Goal: Task Accomplishment & Management: Manage account settings

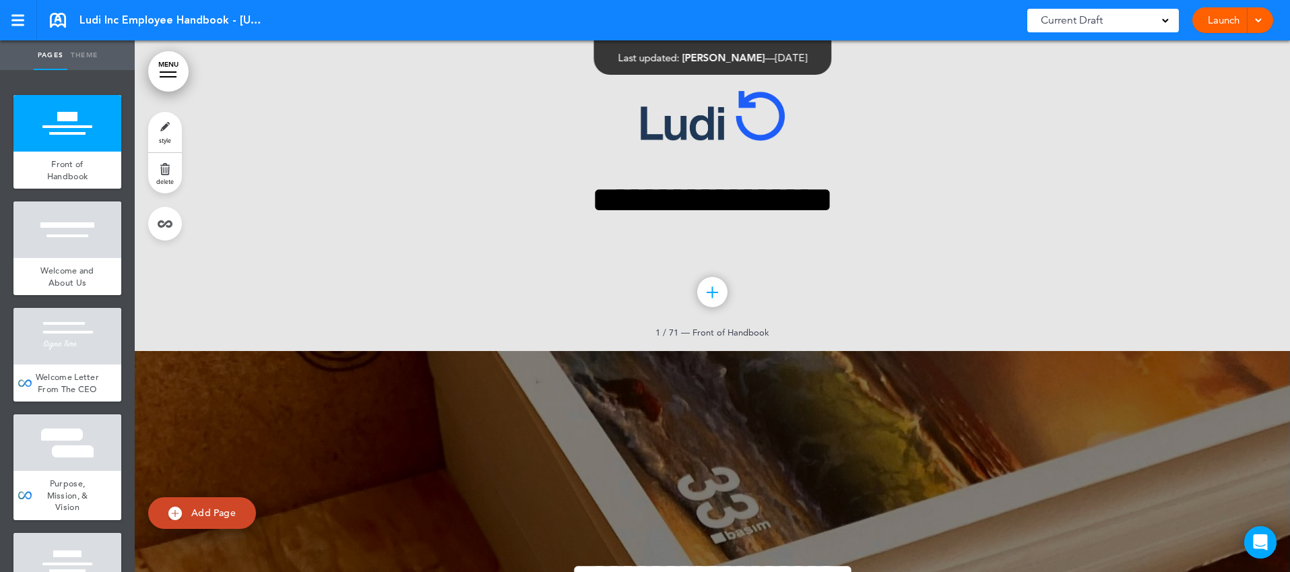
click at [174, 77] on div at bounding box center [168, 76] width 17 height 1
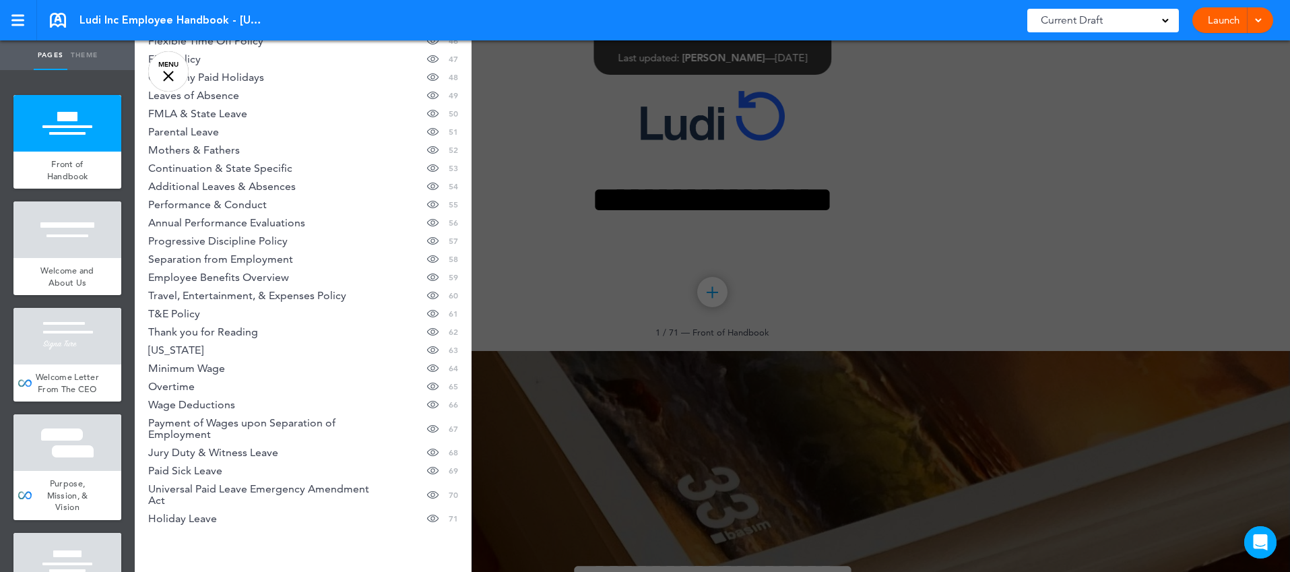
scroll to position [1013, 0]
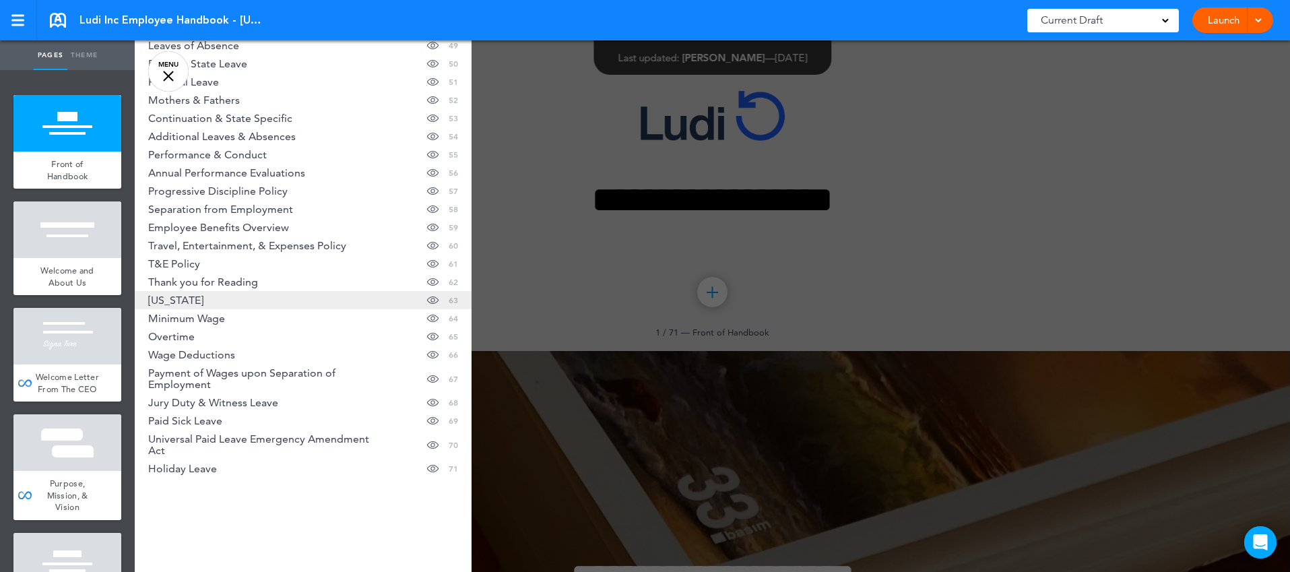
click at [216, 305] on link "[US_STATE] Hide page in table of contents 63" at bounding box center [303, 300] width 337 height 18
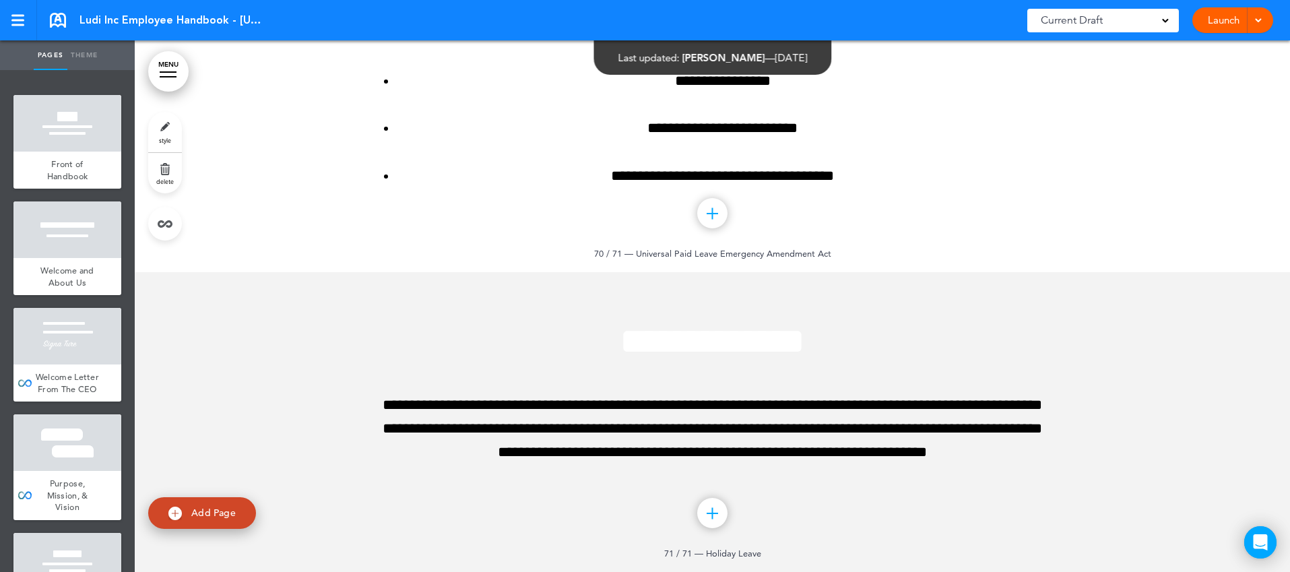
scroll to position [68348, 0]
click at [170, 173] on link "delete" at bounding box center [165, 173] width 34 height 40
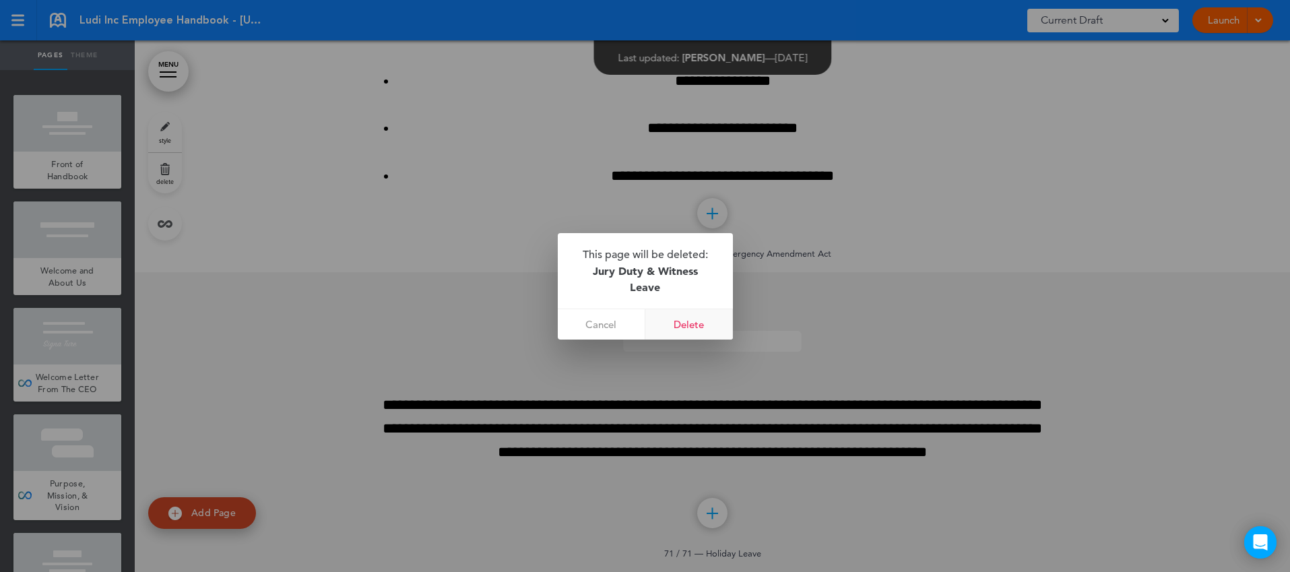
click at [711, 317] on link "Delete" at bounding box center [689, 324] width 88 height 30
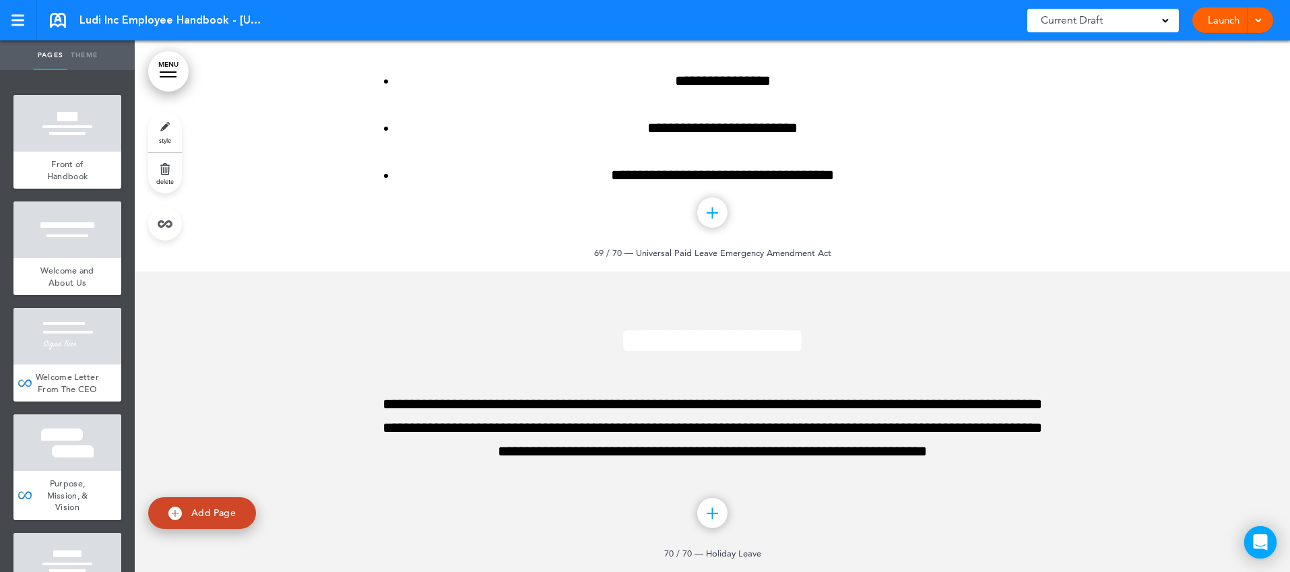
click at [162, 171] on link "delete" at bounding box center [165, 173] width 34 height 40
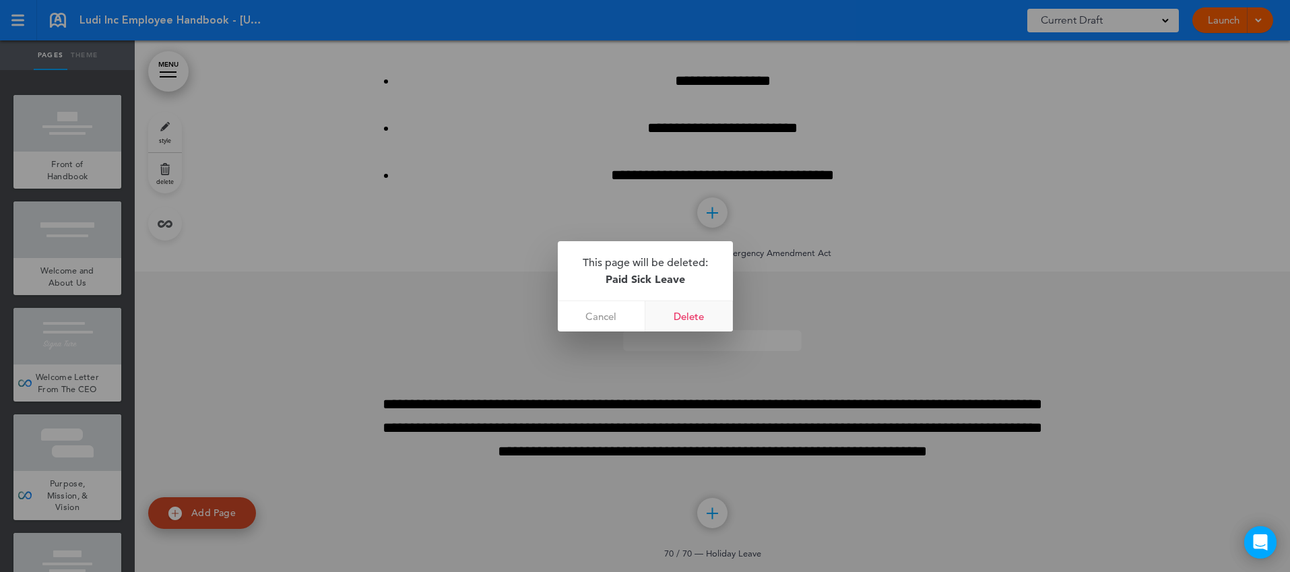
click at [679, 320] on link "Delete" at bounding box center [689, 316] width 88 height 30
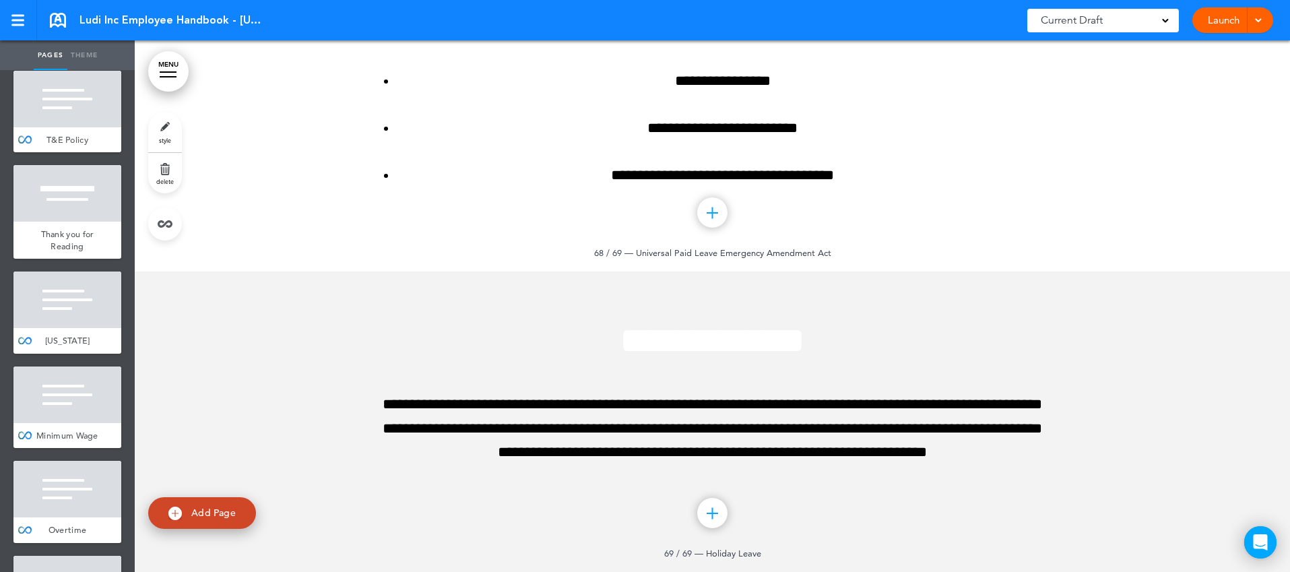
scroll to position [6750, 0]
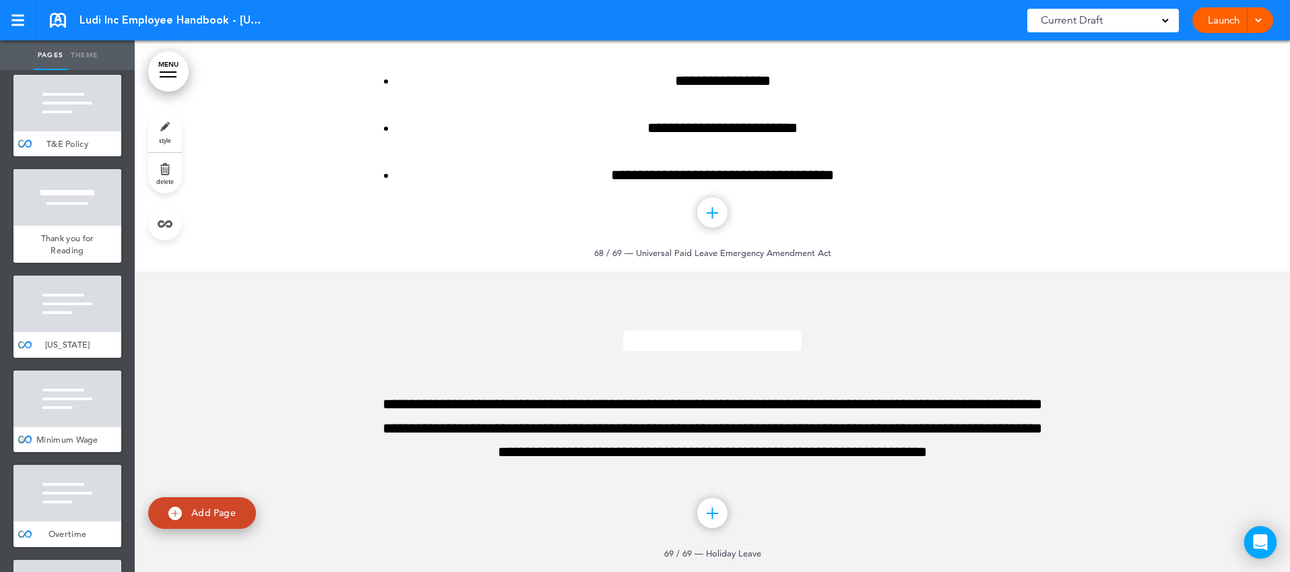
click at [100, 371] on div at bounding box center [67, 399] width 108 height 57
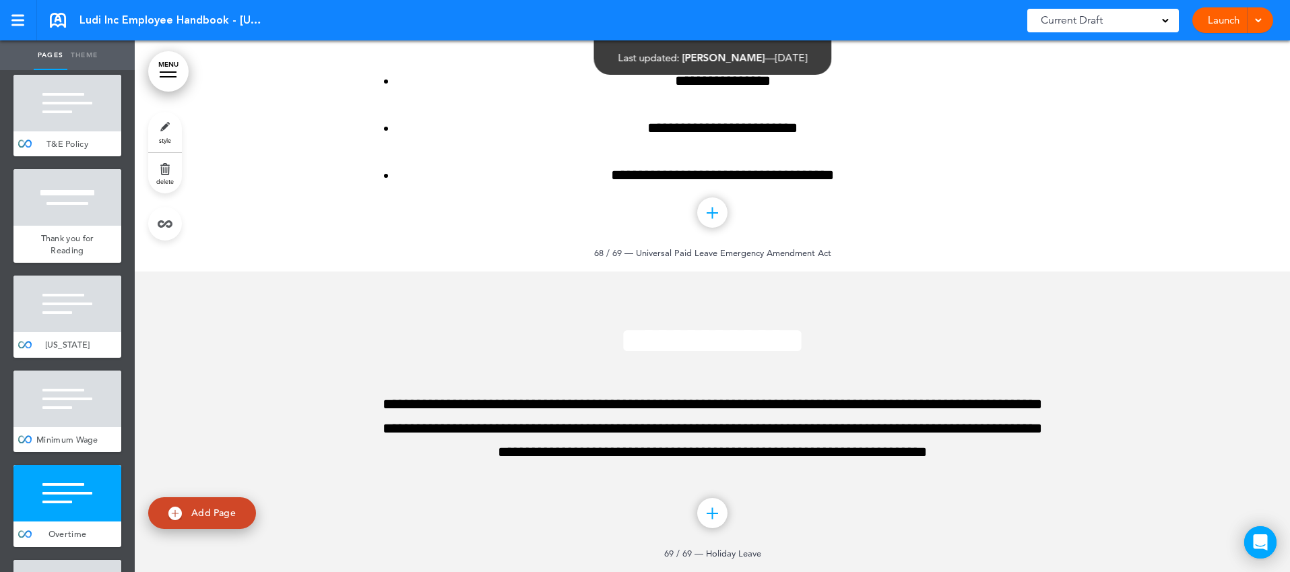
scroll to position [66384, 0]
click at [113, 465] on div at bounding box center [67, 493] width 108 height 57
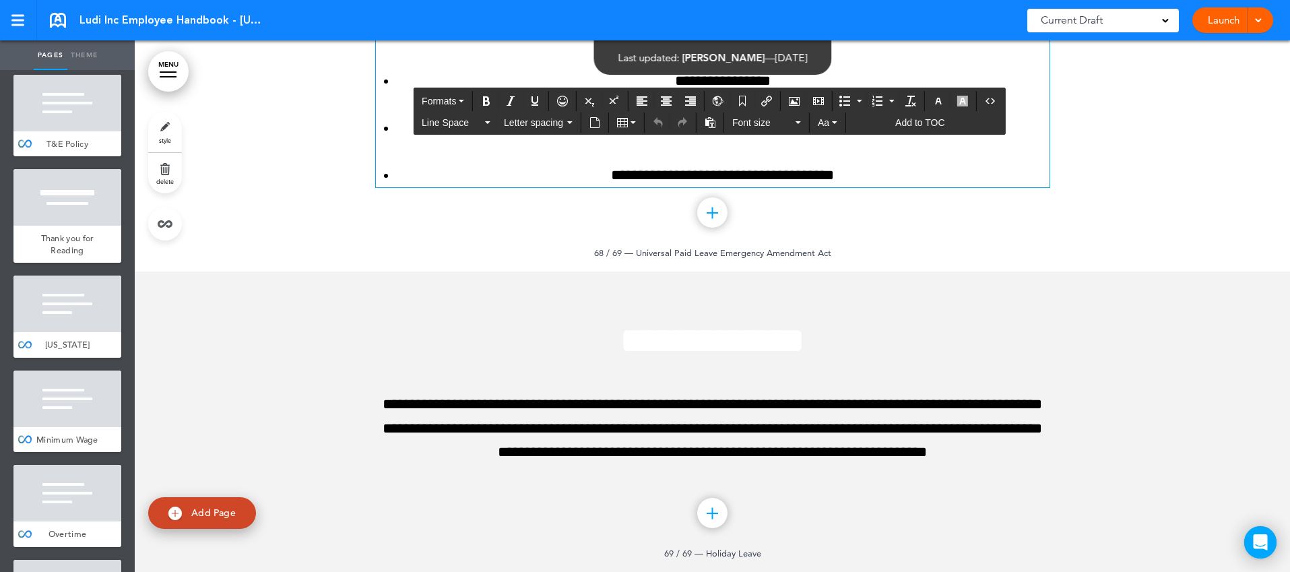
drag, startPoint x: 426, startPoint y: 336, endPoint x: 1003, endPoint y: 341, distance: 577.4
click at [942, 103] on icon "button" at bounding box center [938, 101] width 11 height 11
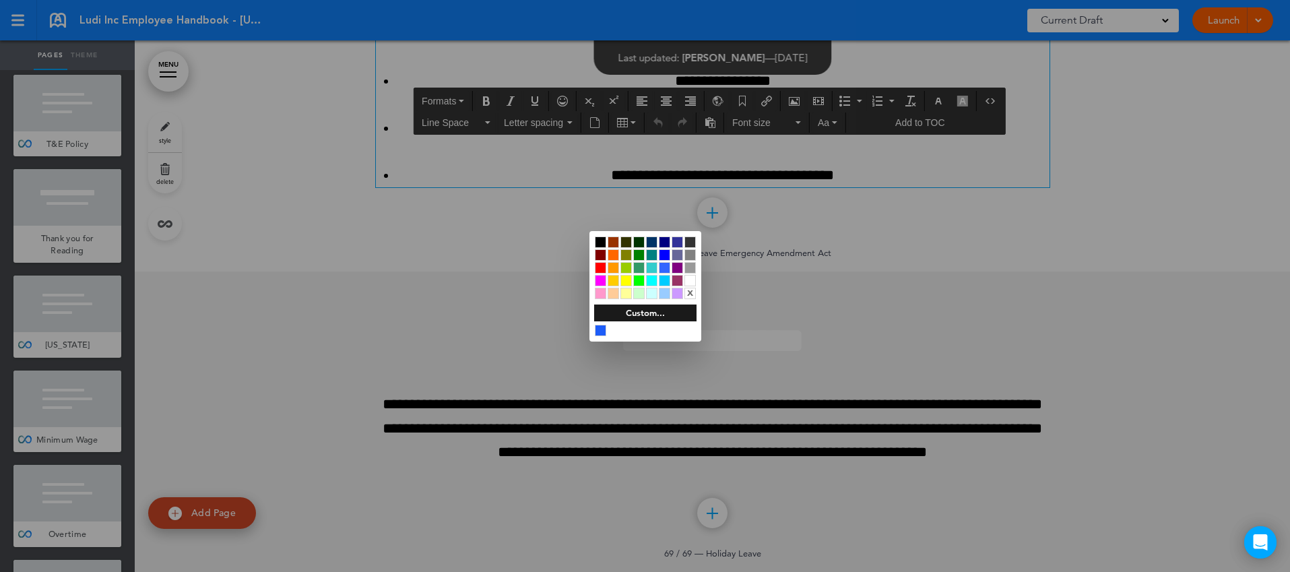
click at [602, 238] on div at bounding box center [600, 241] width 11 height 11
click at [881, 274] on div at bounding box center [645, 286] width 1290 height 572
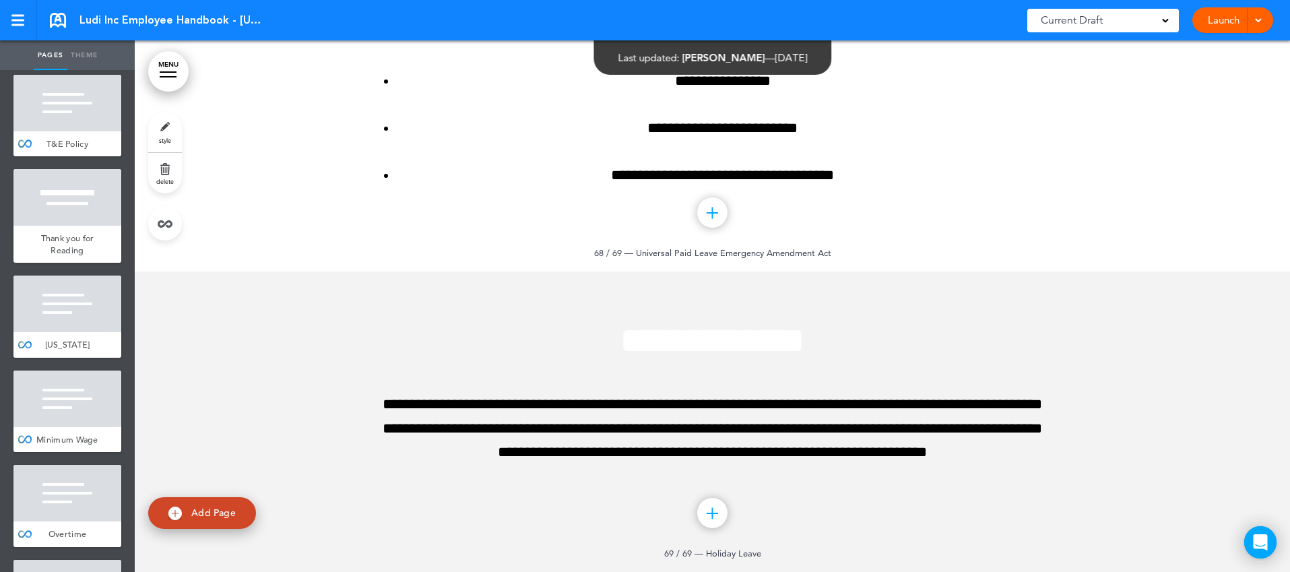
scroll to position [68407, 0]
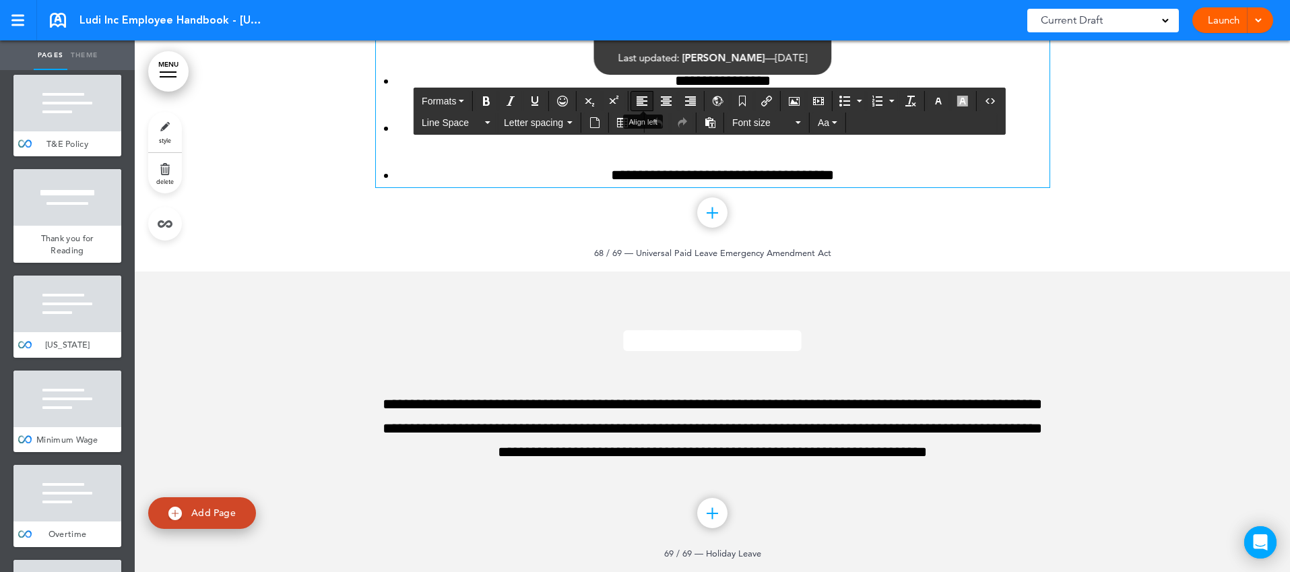
click at [641, 106] on button "Align left" at bounding box center [642, 101] width 22 height 19
click at [640, 102] on icon "Align left" at bounding box center [642, 101] width 11 height 11
click at [598, 46] on li "**********" at bounding box center [723, 34] width 654 height 24
click at [646, 96] on icon "Align left" at bounding box center [642, 101] width 11 height 11
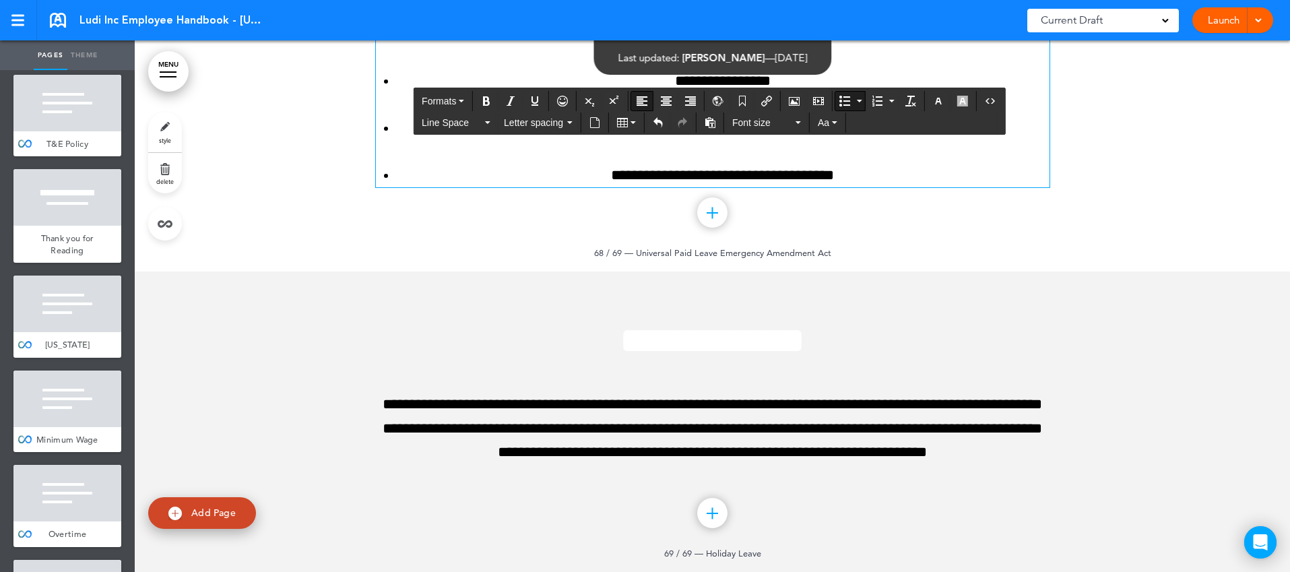
click at [656, 93] on li "**********" at bounding box center [723, 81] width 654 height 24
click at [639, 96] on icon "Align left" at bounding box center [642, 101] width 11 height 11
click at [627, 140] on li "**********" at bounding box center [723, 129] width 654 height 24
click at [643, 104] on icon "Align left" at bounding box center [642, 101] width 11 height 11
click at [594, 187] on li "**********" at bounding box center [723, 176] width 654 height 24
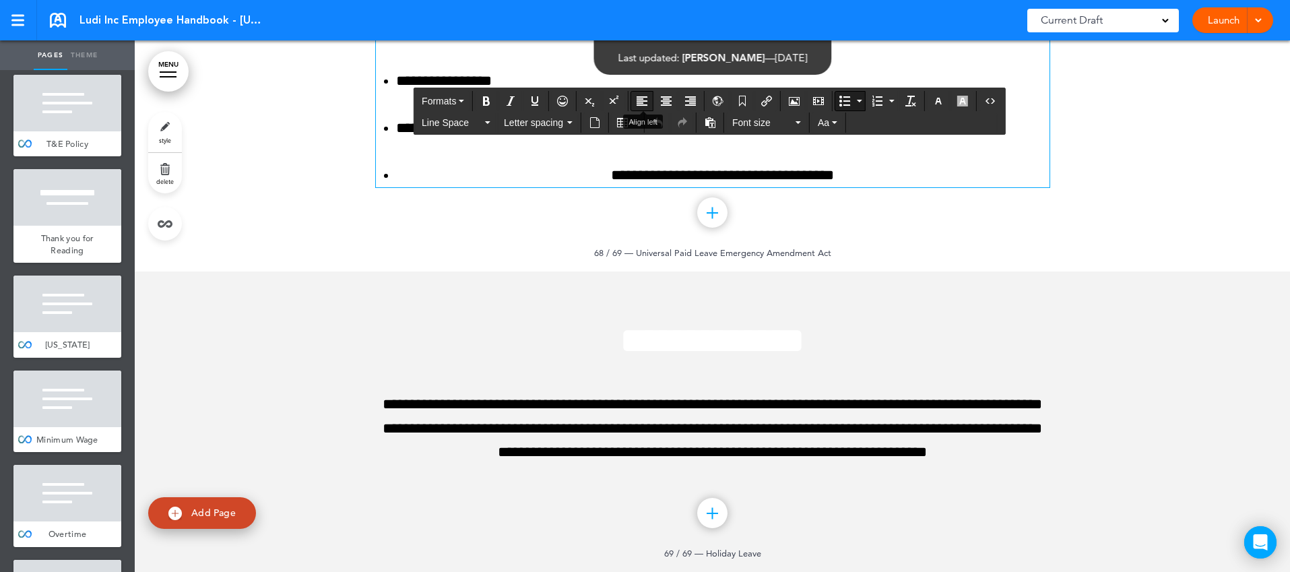
click at [642, 97] on icon "Align left" at bounding box center [642, 101] width 11 height 11
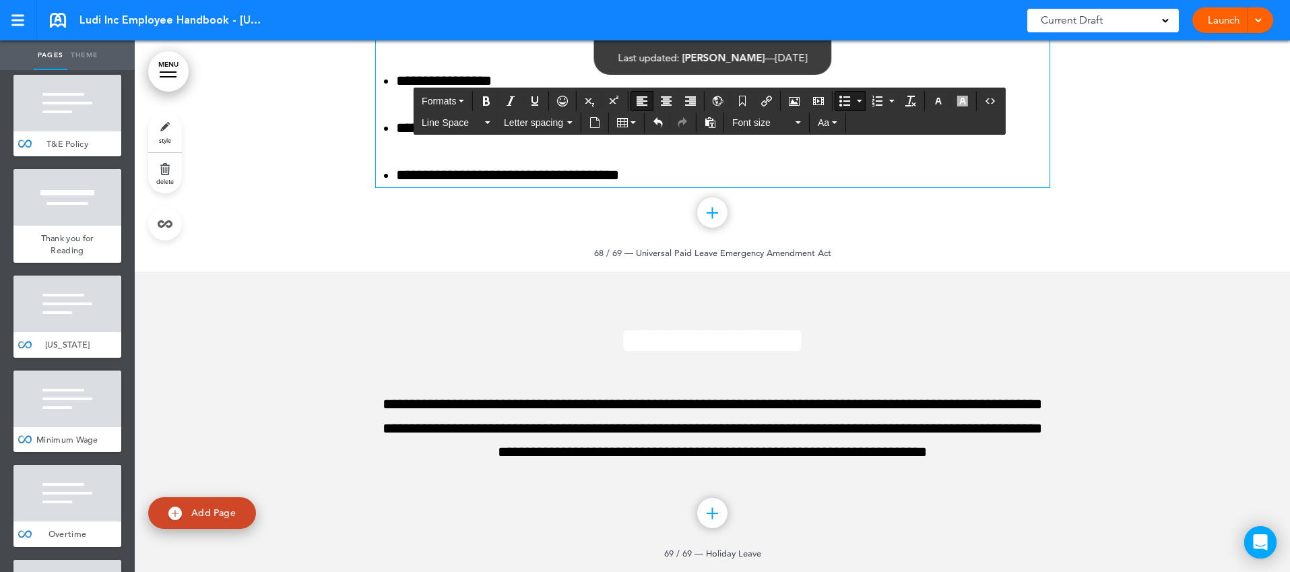
scroll to position [68705, 0]
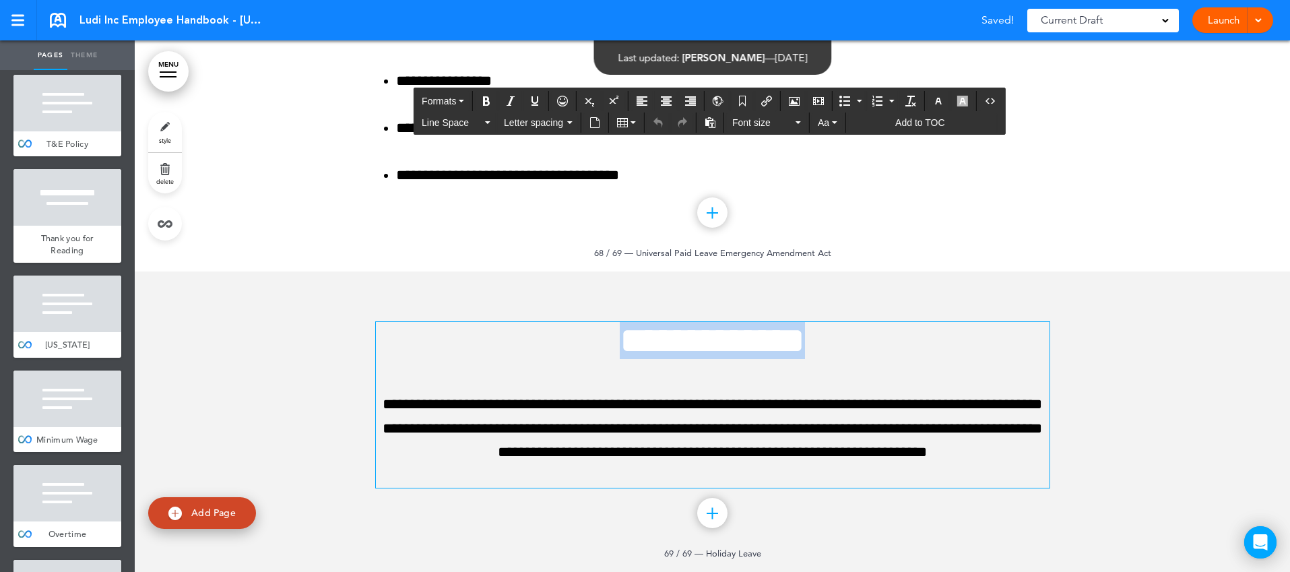
drag, startPoint x: 585, startPoint y: 346, endPoint x: 859, endPoint y: 356, distance: 273.7
click at [859, 356] on h1 "**********" at bounding box center [713, 340] width 674 height 37
click at [939, 98] on icon "button" at bounding box center [938, 101] width 11 height 11
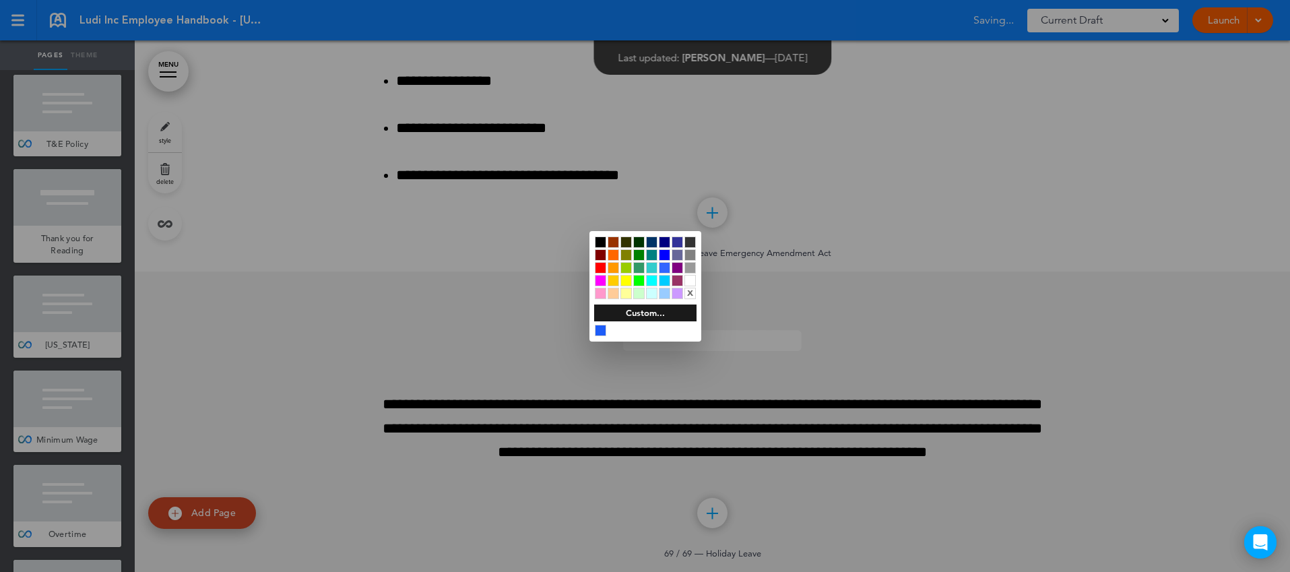
click at [602, 240] on div at bounding box center [600, 241] width 11 height 11
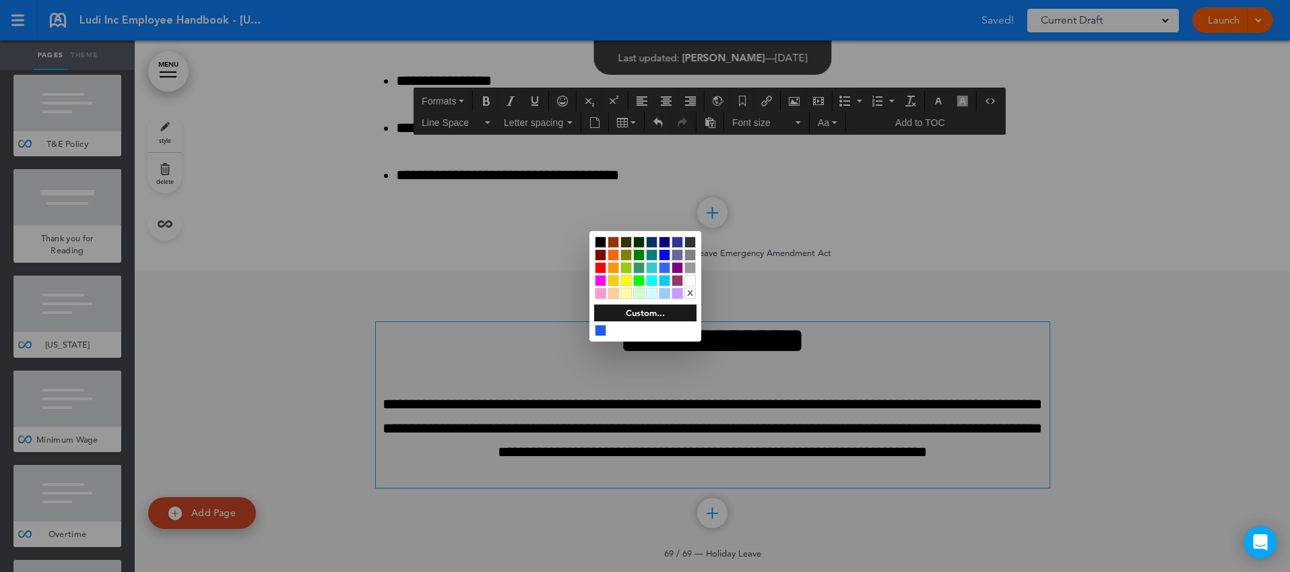
click at [825, 389] on div at bounding box center [645, 286] width 1290 height 572
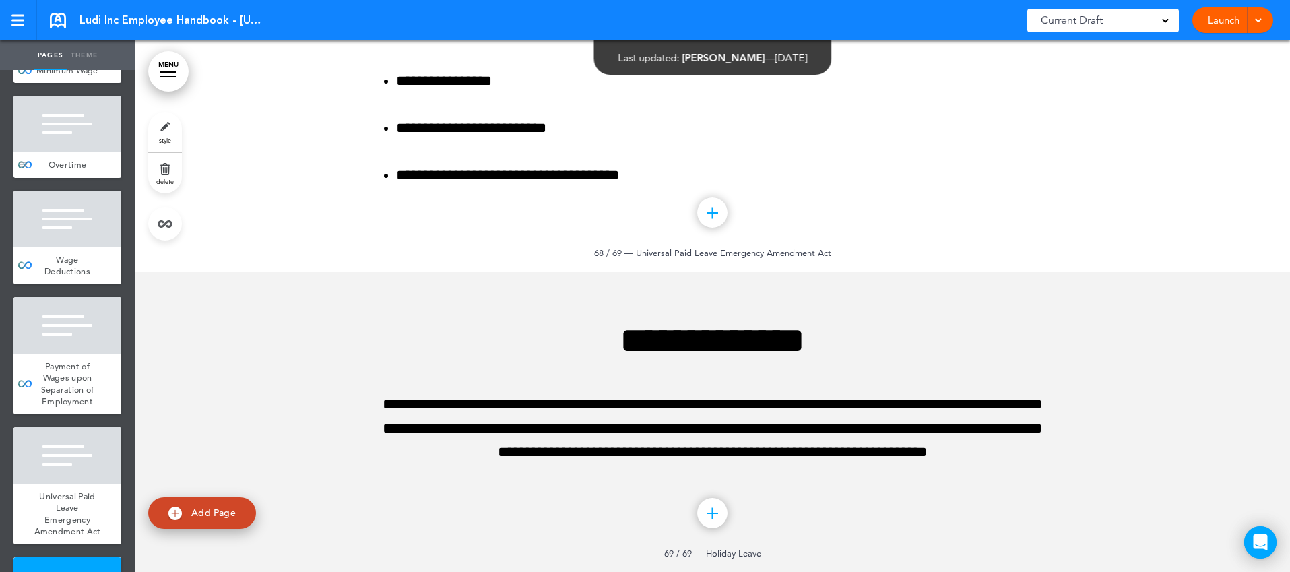
scroll to position [7142, 0]
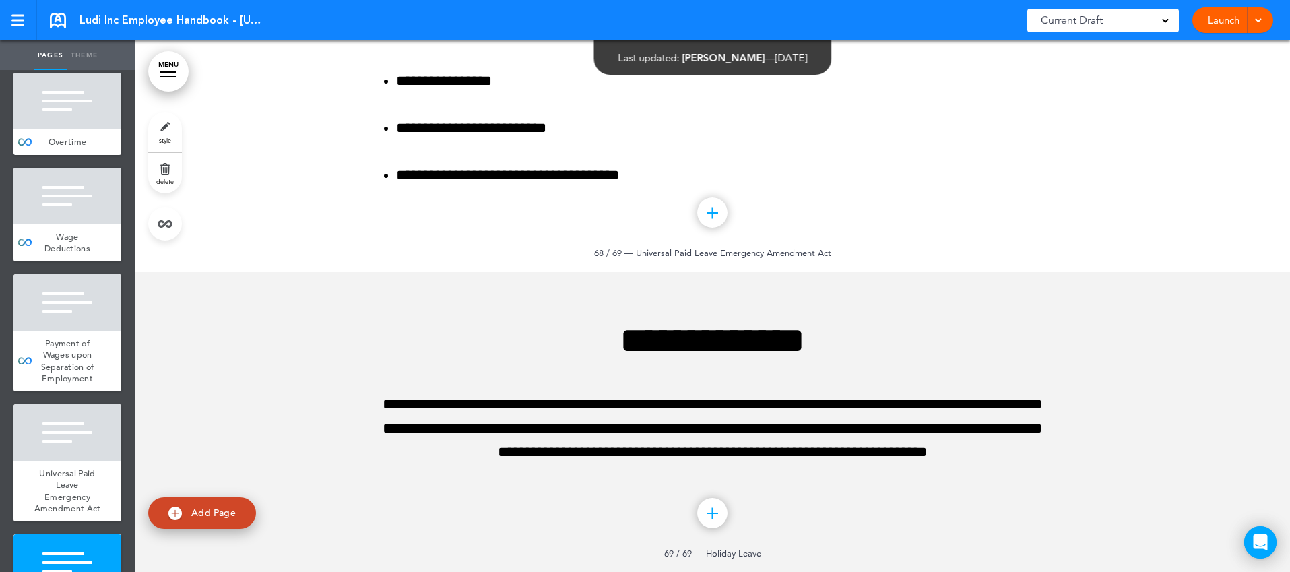
click at [101, 534] on div at bounding box center [67, 562] width 108 height 57
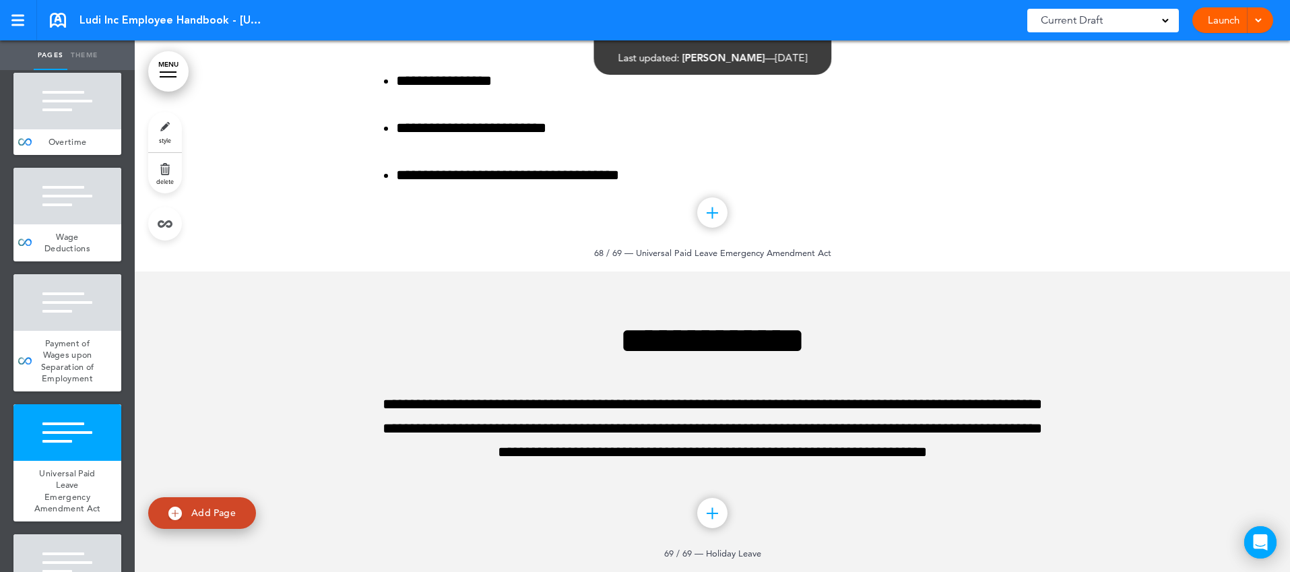
click at [168, 176] on link "delete" at bounding box center [165, 173] width 34 height 40
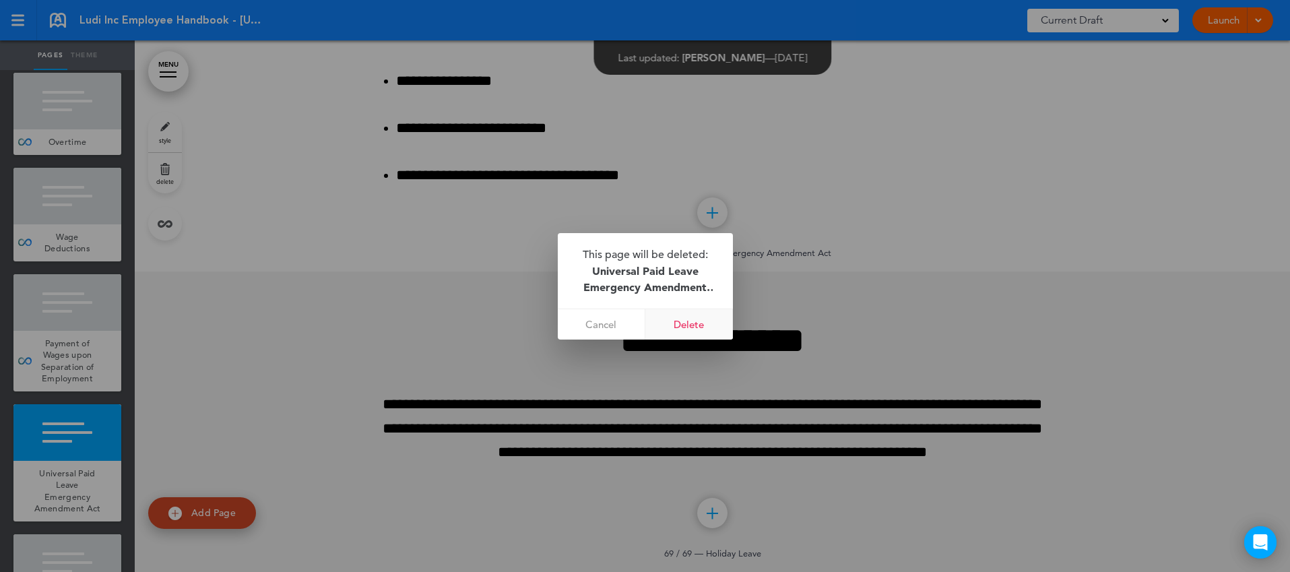
click at [672, 322] on link "Delete" at bounding box center [689, 324] width 88 height 30
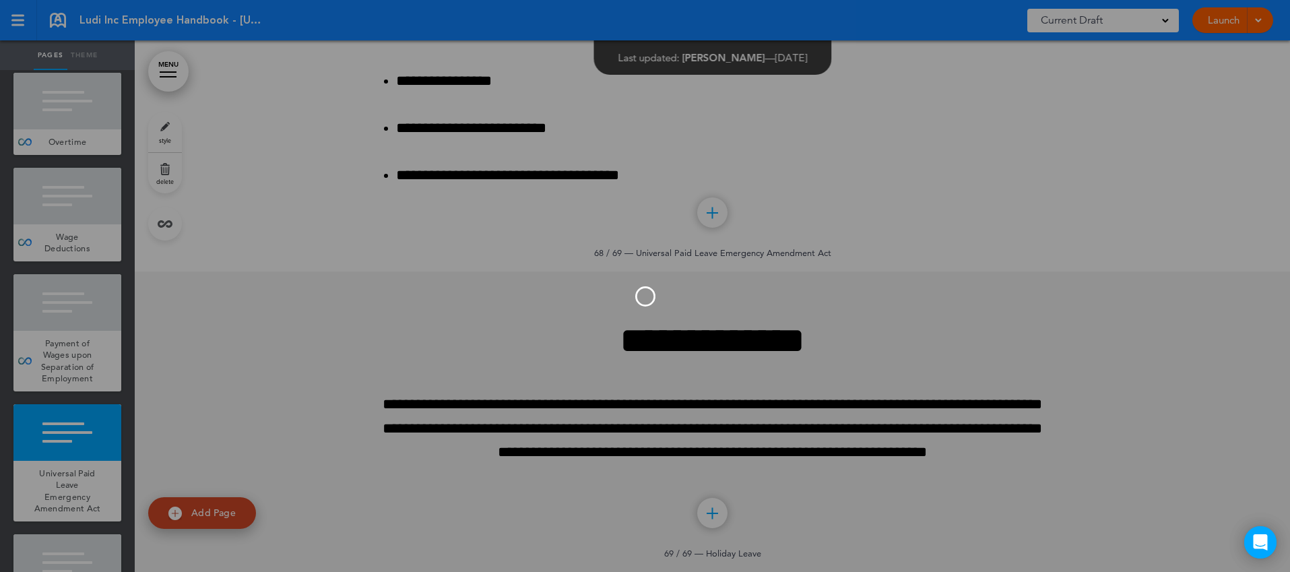
scroll to position [7012, 0]
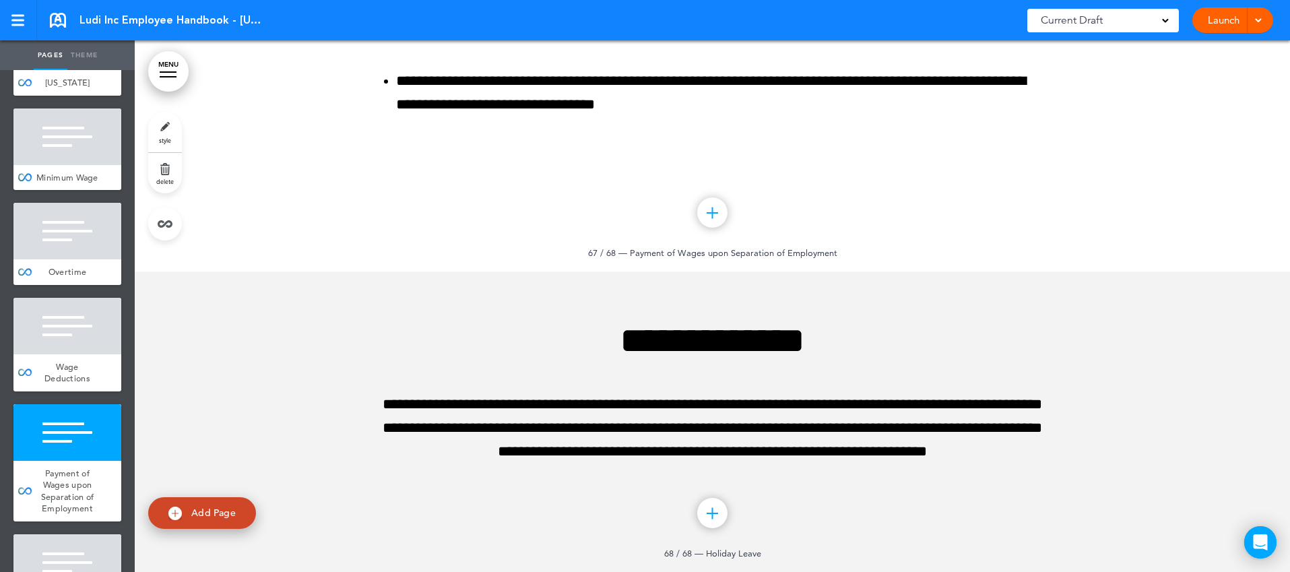
click at [73, 534] on div at bounding box center [67, 562] width 108 height 57
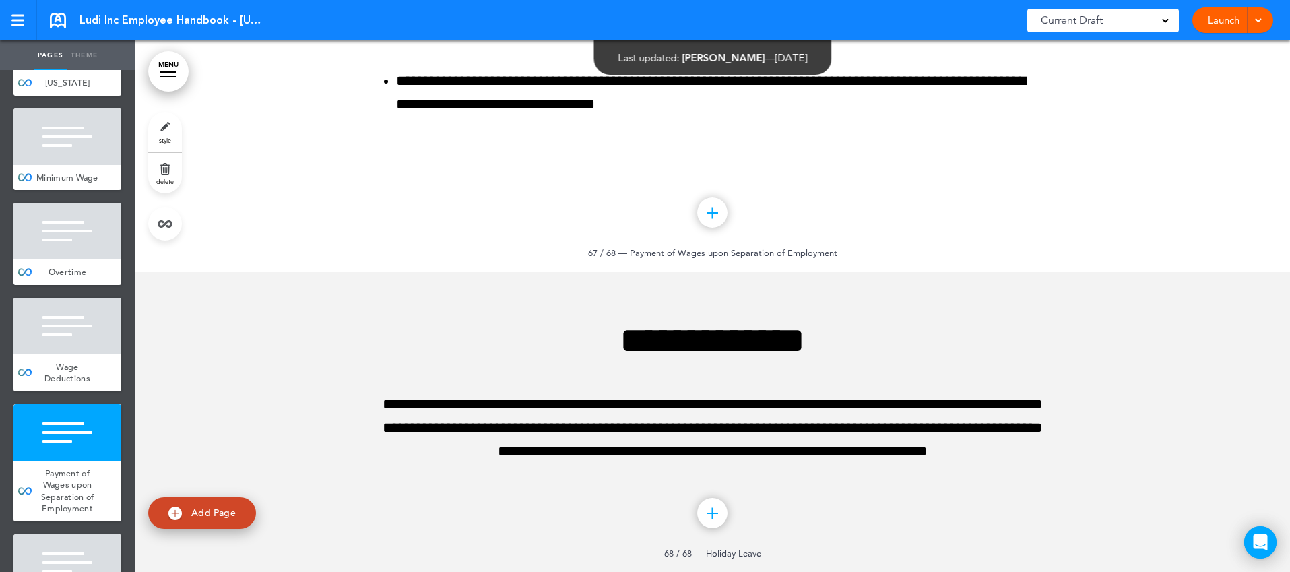
click at [170, 171] on link "delete" at bounding box center [165, 173] width 34 height 40
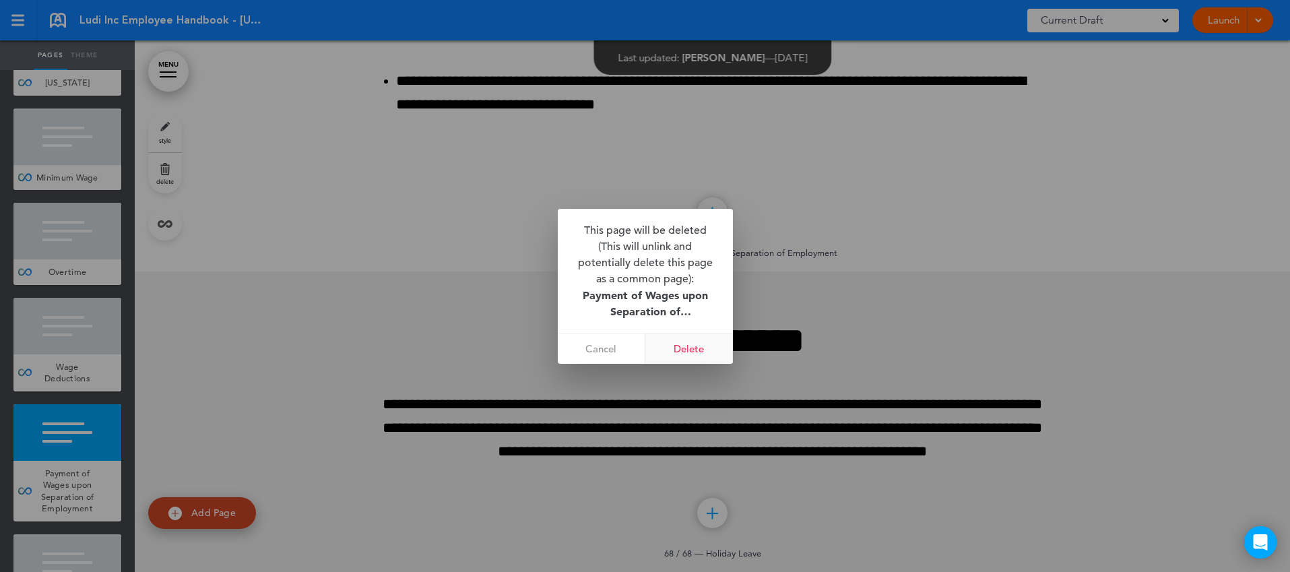
click at [697, 353] on link "Delete" at bounding box center [689, 349] width 88 height 30
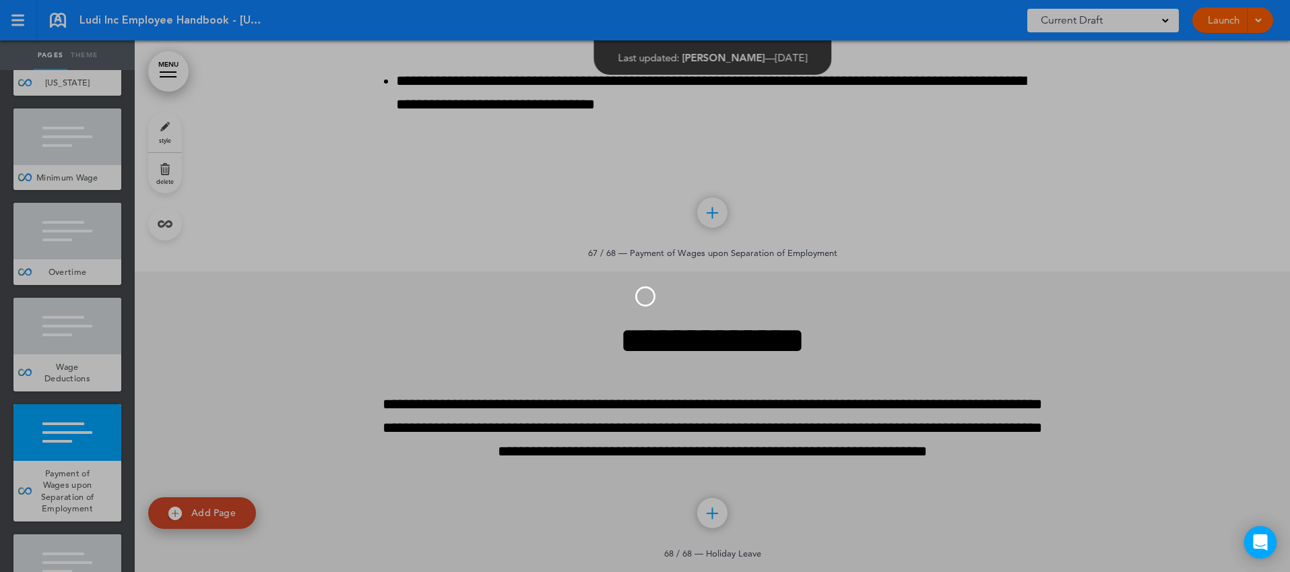
scroll to position [6882, 0]
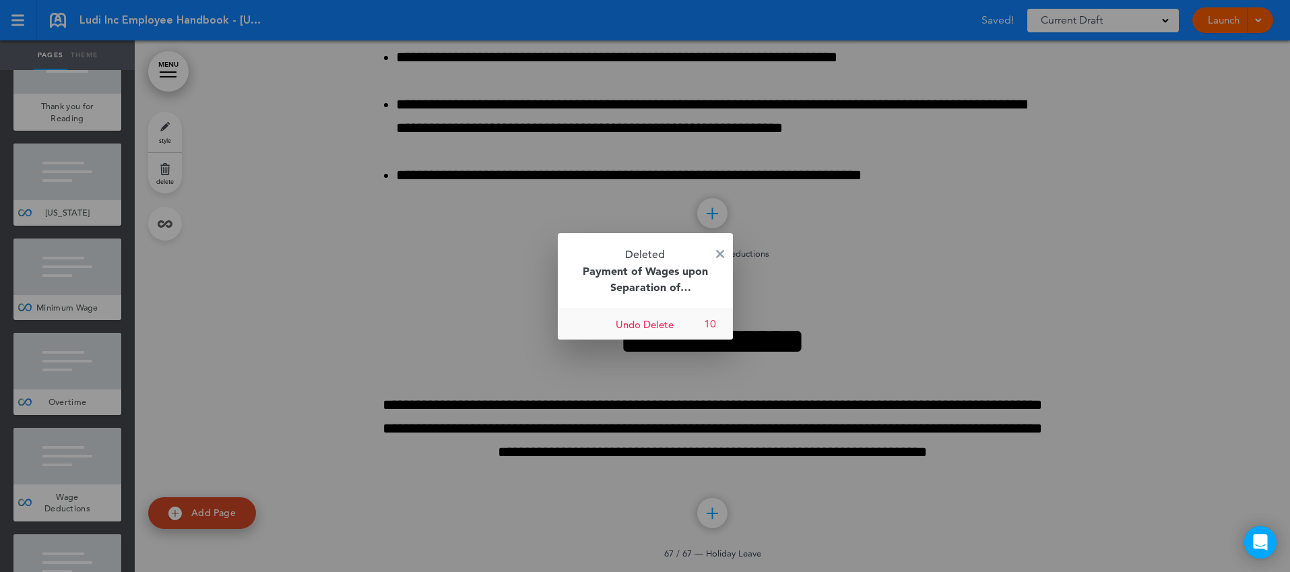
click at [697, 353] on div at bounding box center [645, 286] width 1290 height 572
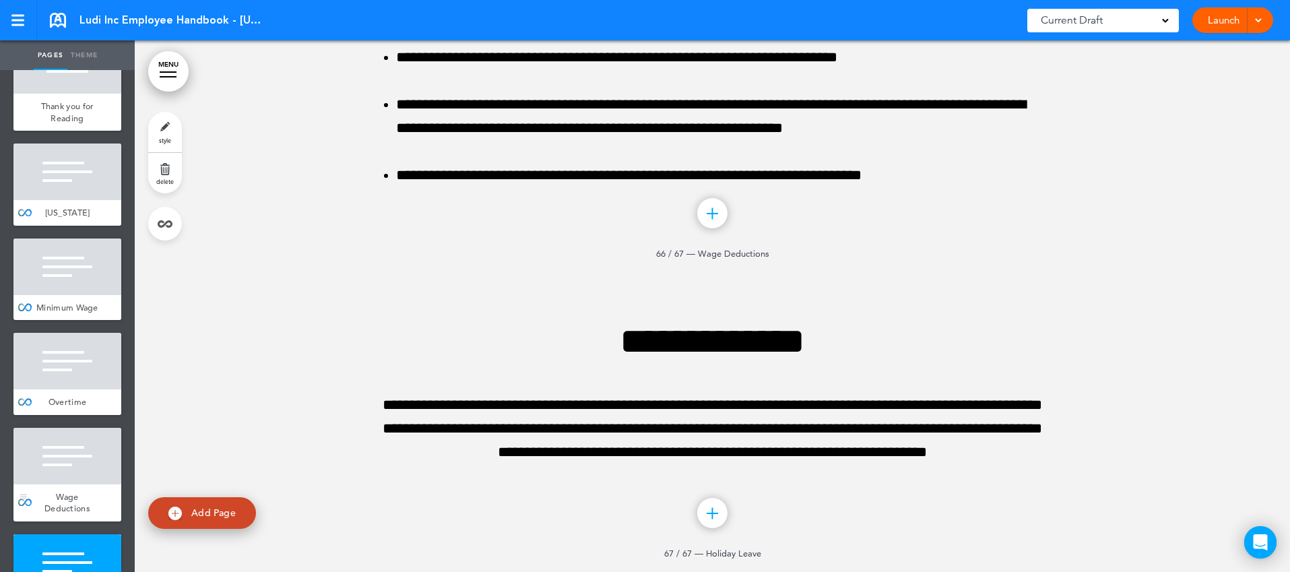
click at [70, 491] on span "Wage Deductions" at bounding box center [67, 503] width 46 height 24
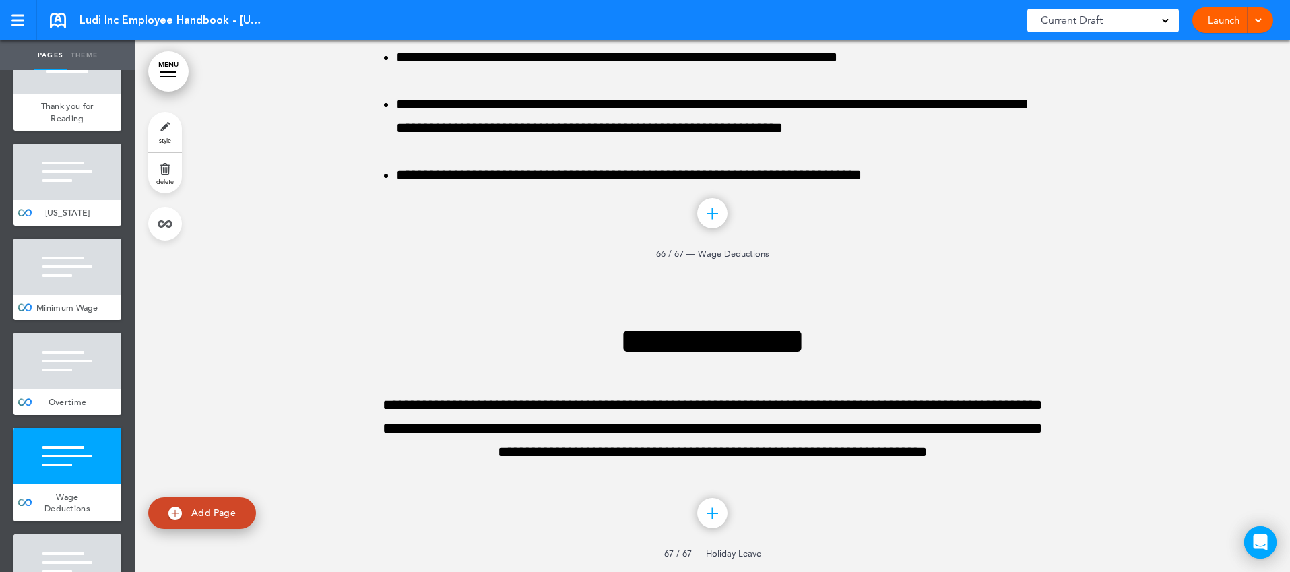
scroll to position [67192, 0]
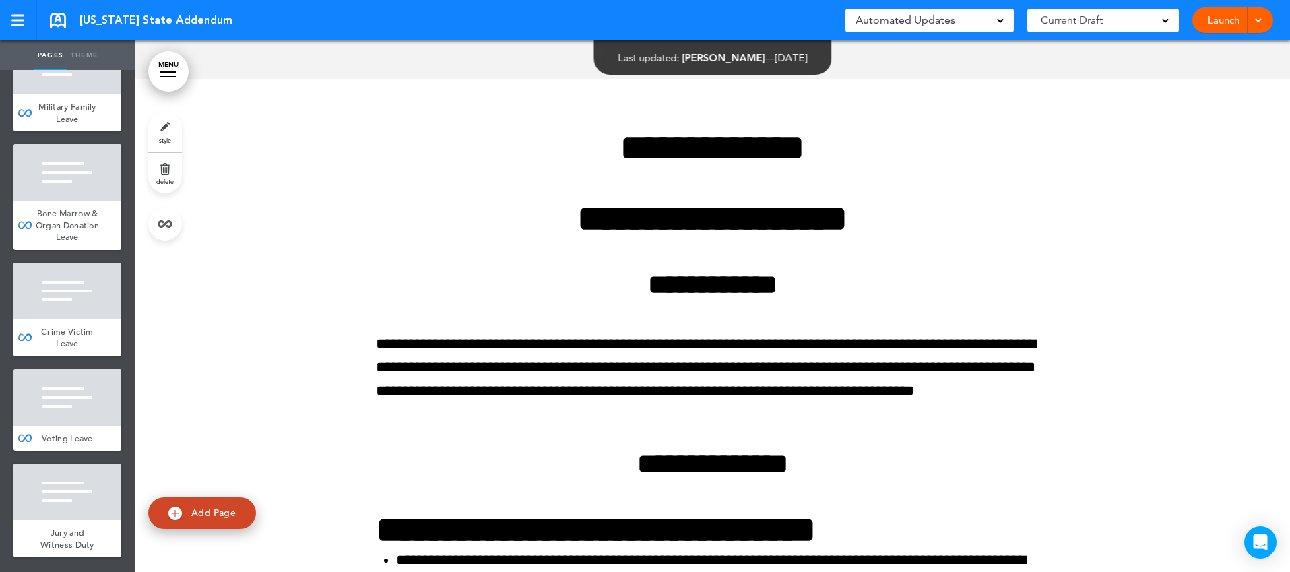
scroll to position [3152, 0]
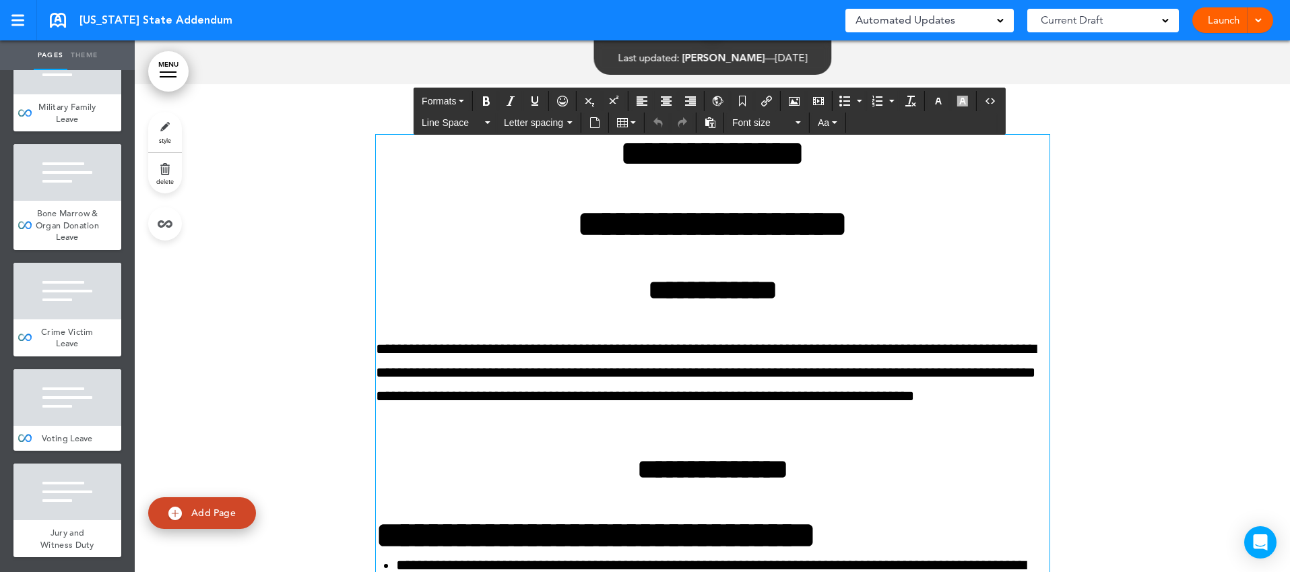
drag, startPoint x: 1019, startPoint y: 216, endPoint x: 850, endPoint y: 215, distance: 169.8
click at [850, 172] on h1 "**********" at bounding box center [713, 153] width 674 height 37
drag, startPoint x: 555, startPoint y: 214, endPoint x: 1028, endPoint y: 226, distance: 473.1
click at [1028, 172] on h1 "**********" at bounding box center [713, 153] width 674 height 37
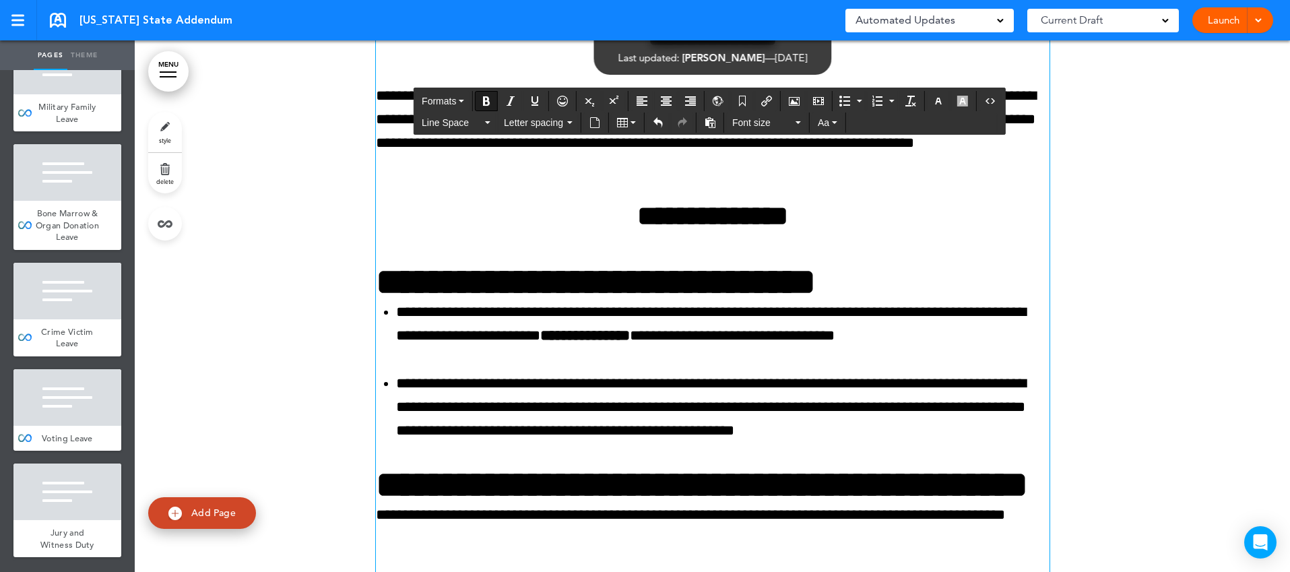
scroll to position [3336, 0]
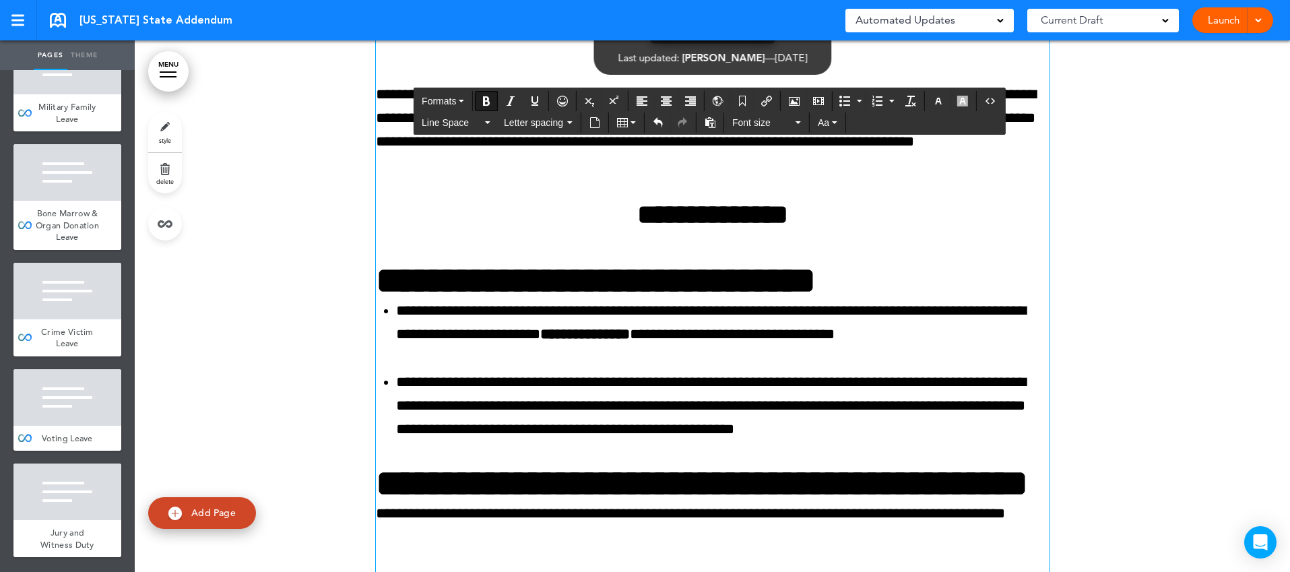
click at [1020, 299] on h3 "**********" at bounding box center [713, 280] width 674 height 37
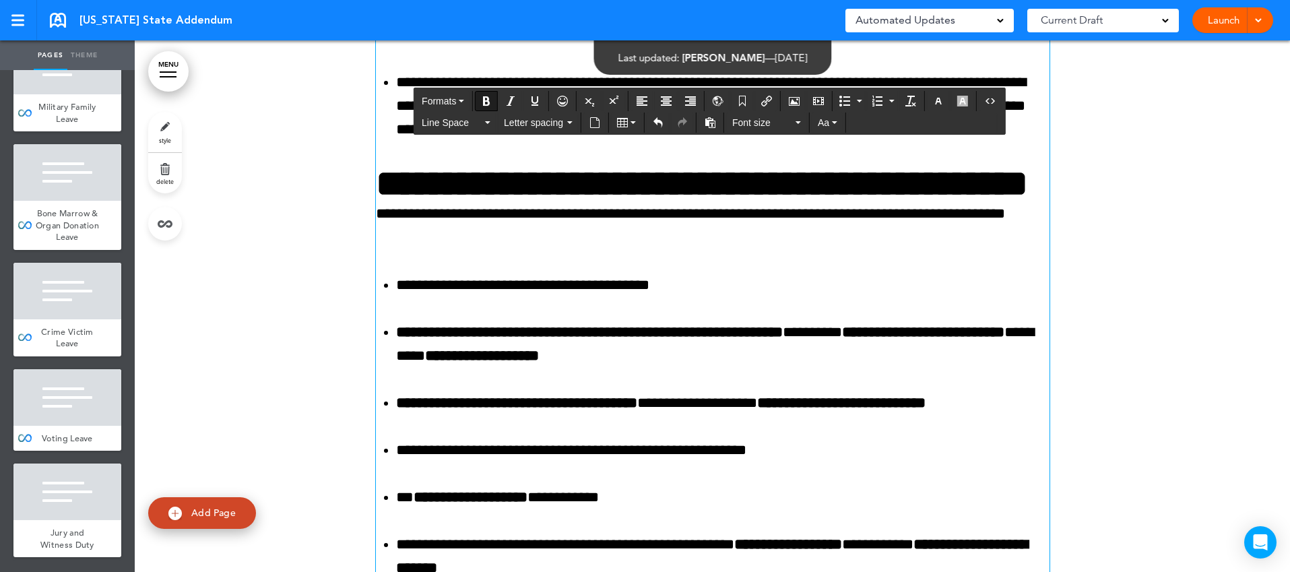
scroll to position [3685, 0]
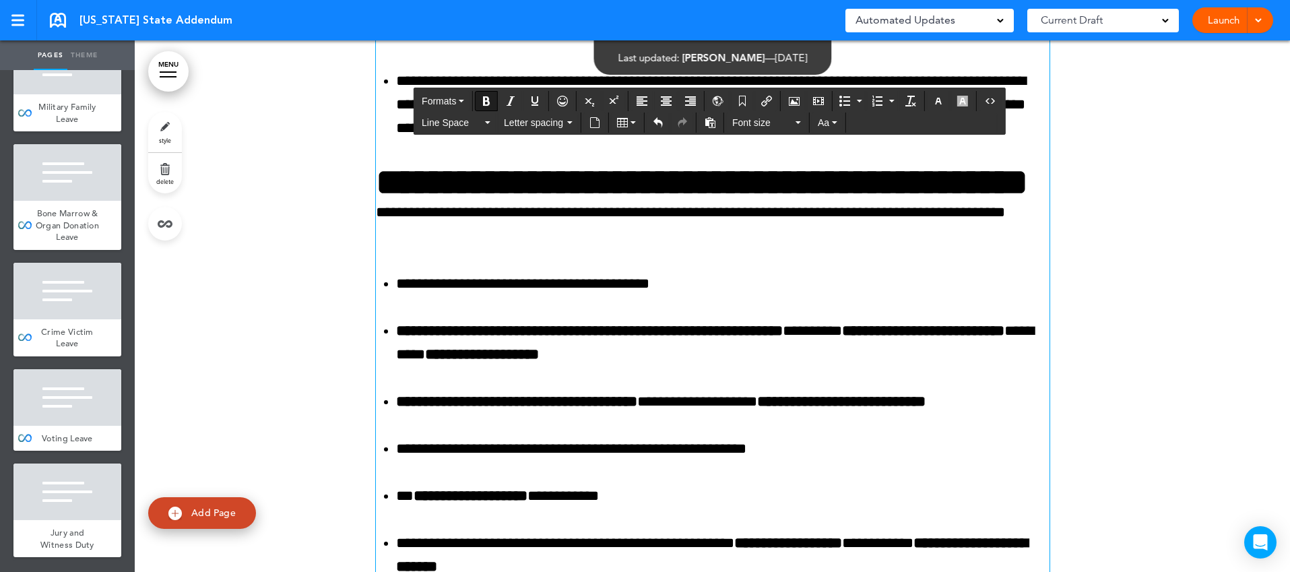
click at [748, 201] on strong "**********" at bounding box center [702, 182] width 652 height 37
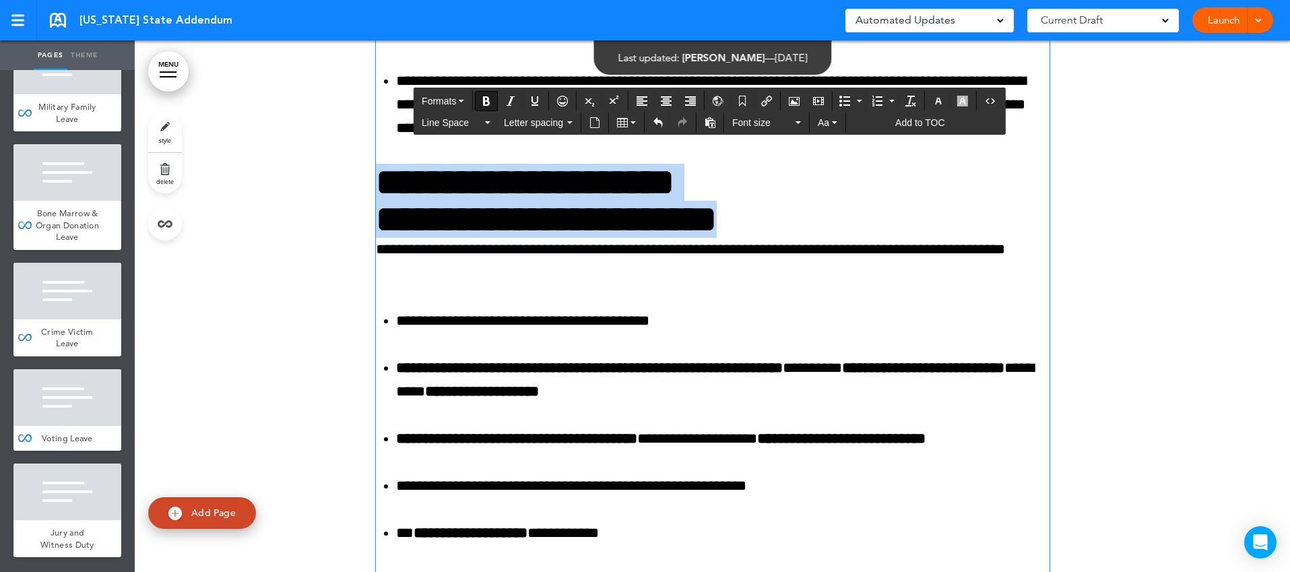
drag, startPoint x: 786, startPoint y: 278, endPoint x: 356, endPoint y: 243, distance: 431.3
click at [356, 243] on div "**********" at bounding box center [712, 348] width 1155 height 1593
click at [664, 99] on icon "Align center" at bounding box center [666, 101] width 11 height 11
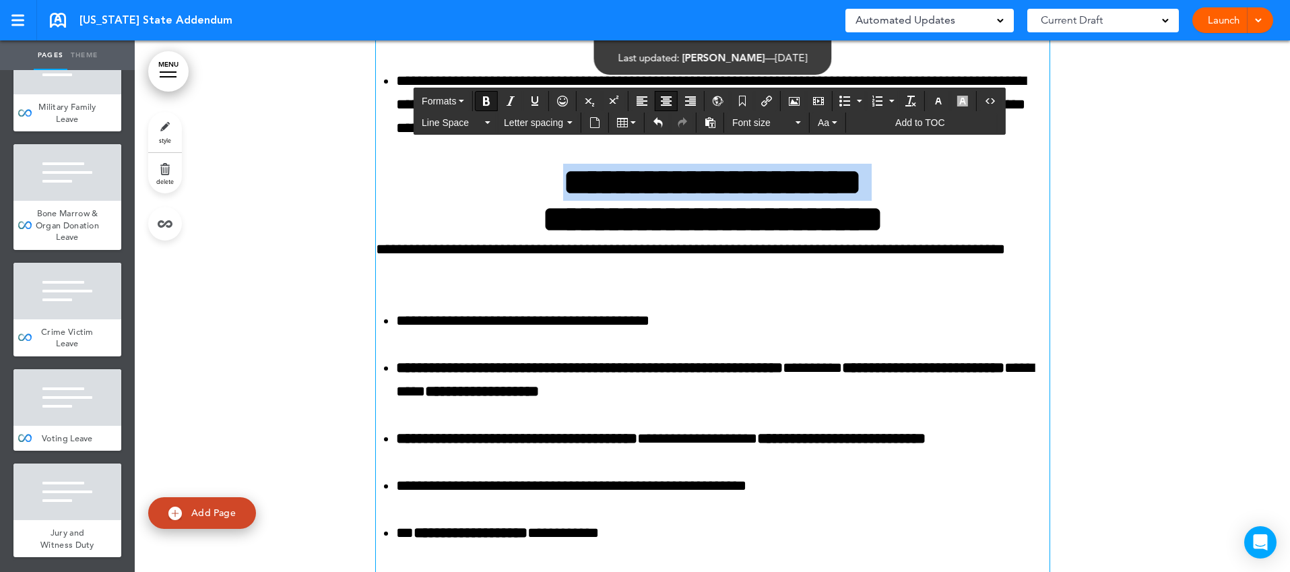
click at [379, 285] on p "**********" at bounding box center [713, 261] width 674 height 47
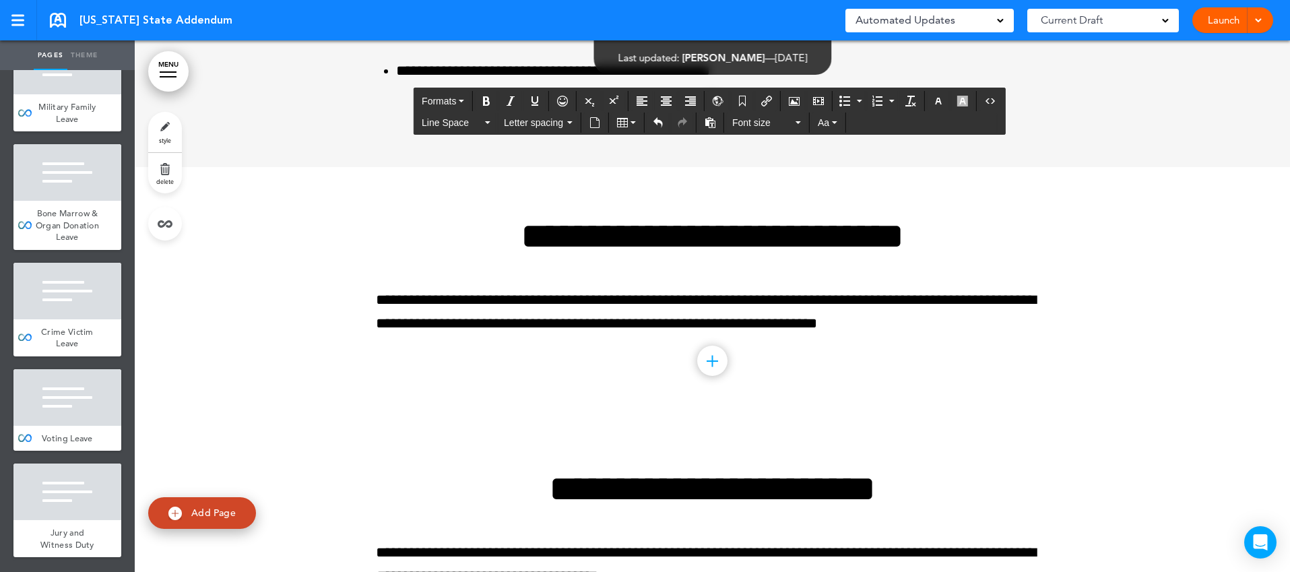
scroll to position [5294, 0]
